Goal: Information Seeking & Learning: Check status

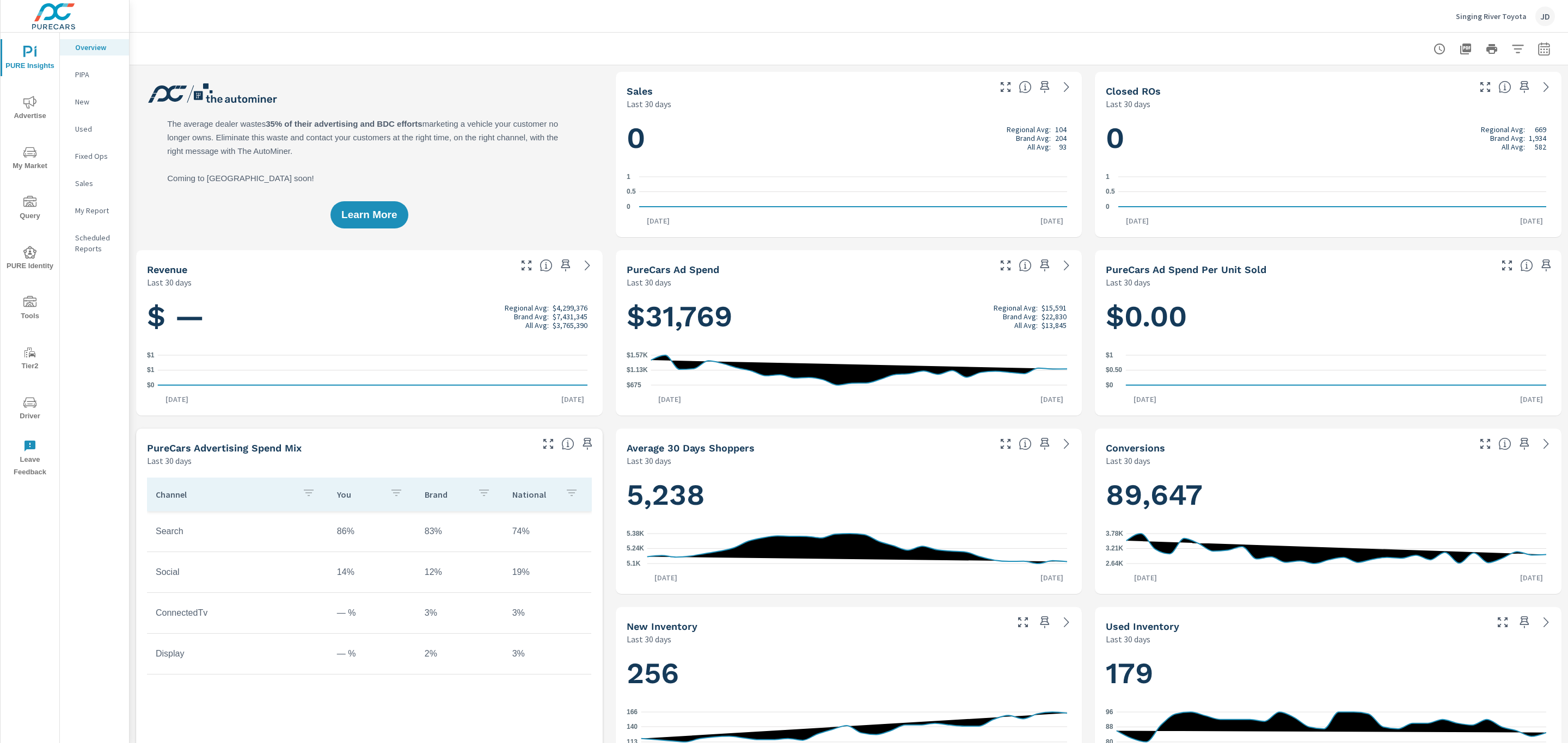
click at [33, 152] on icon "nav menu" at bounding box center [30, 152] width 13 height 13
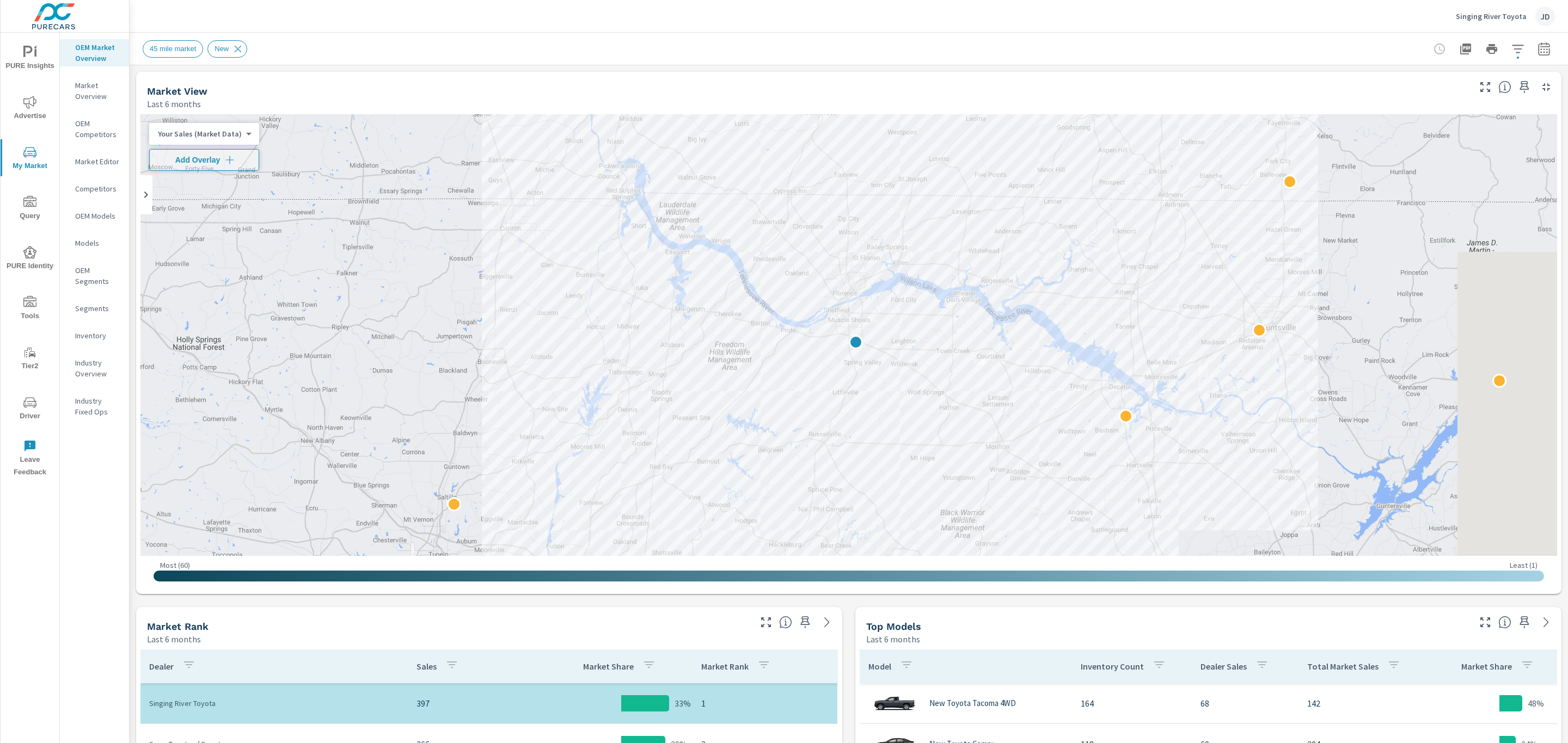
click at [1538, 51] on icon "button" at bounding box center [1544, 49] width 13 height 13
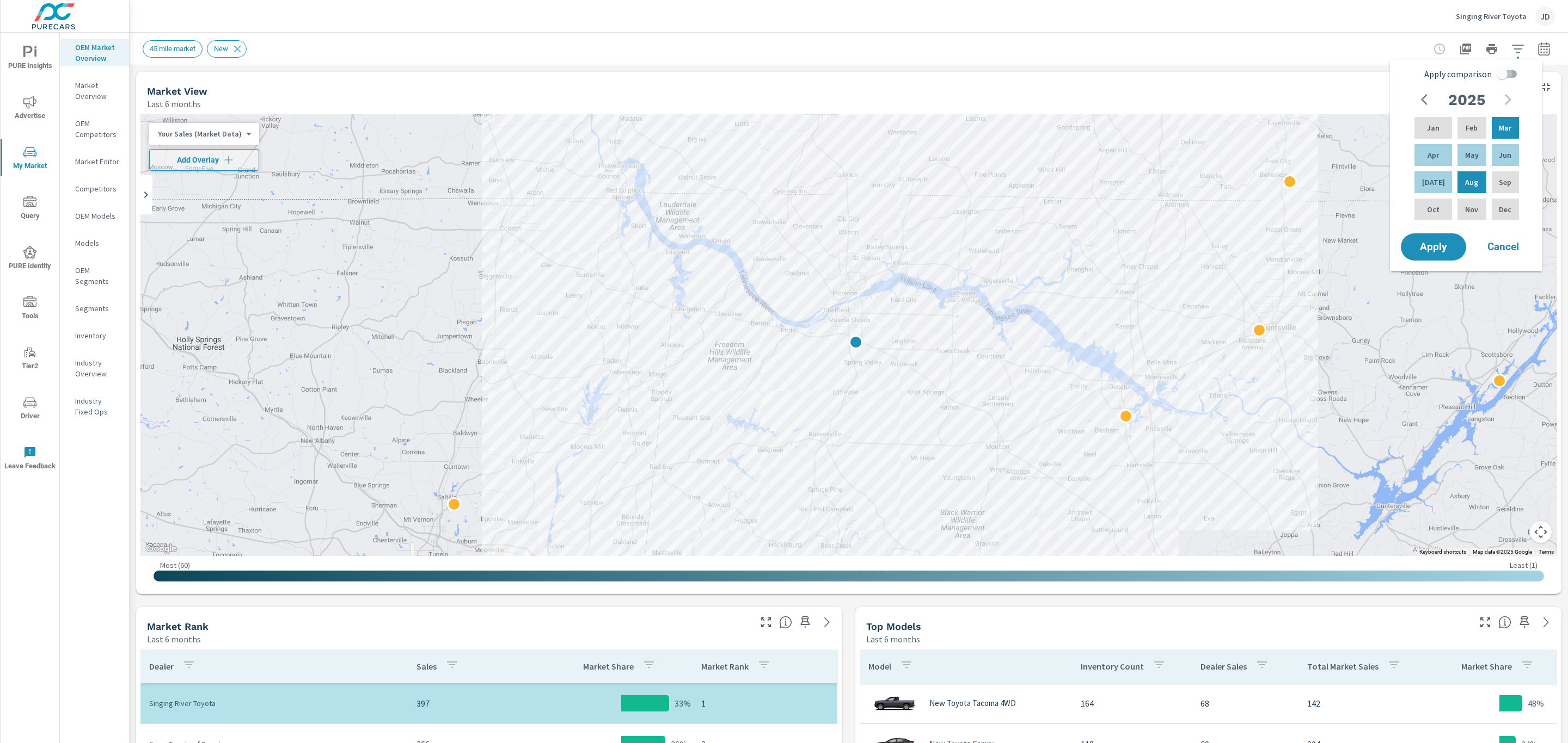
click at [1503, 75] on input "Apply comparison" at bounding box center [1502, 74] width 62 height 21
checkbox input "true"
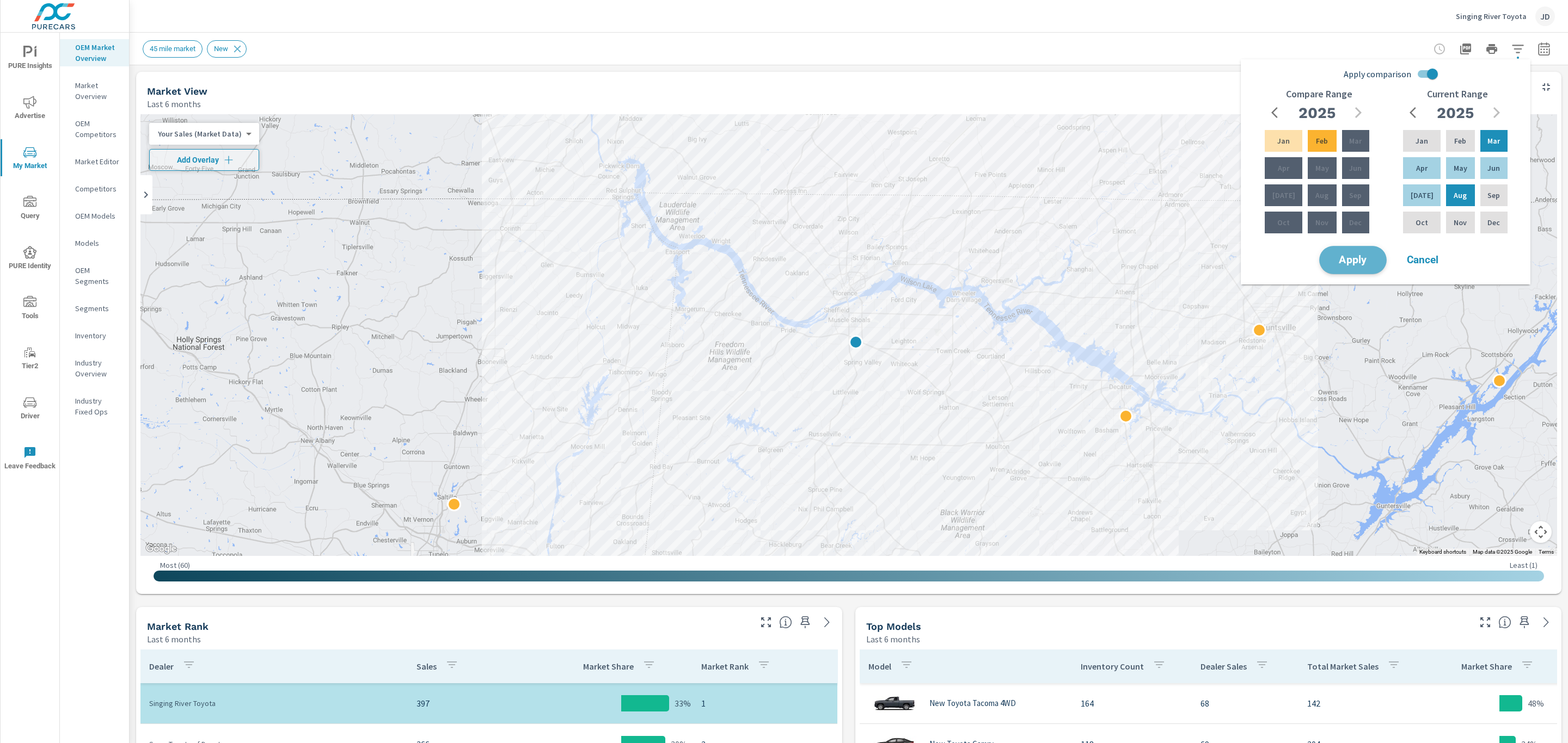
click at [1367, 260] on span "Apply" at bounding box center [1353, 261] width 45 height 11
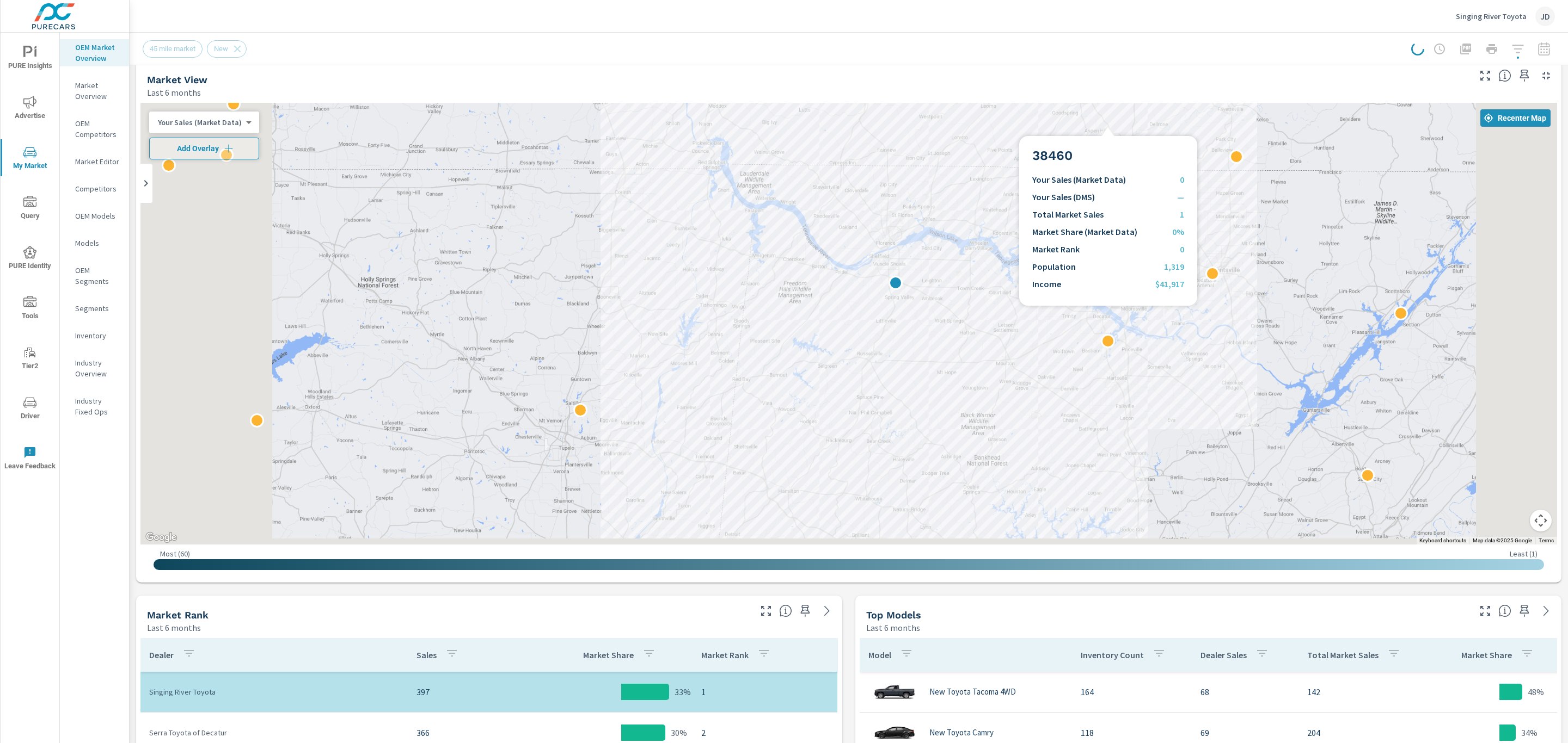
scroll to position [135, 0]
